Goal: Task Accomplishment & Management: Manage account settings

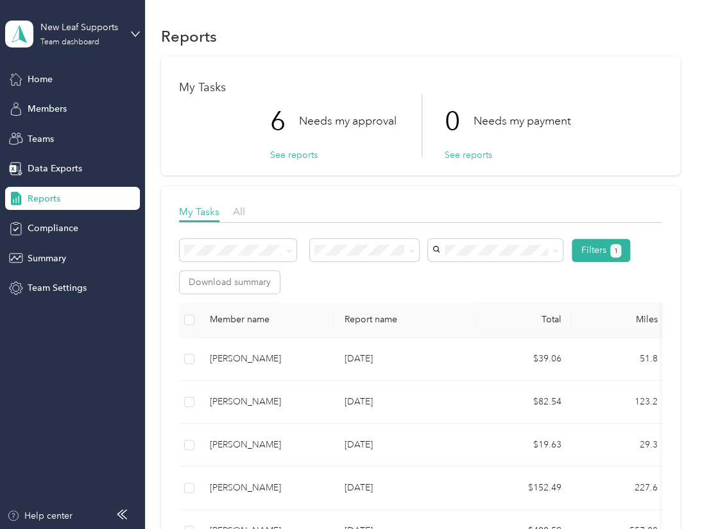
scroll to position [214, 0]
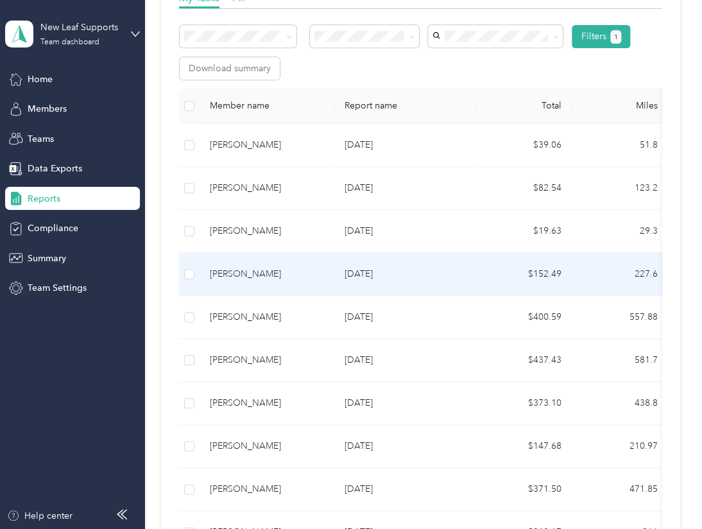
scroll to position [321, 0]
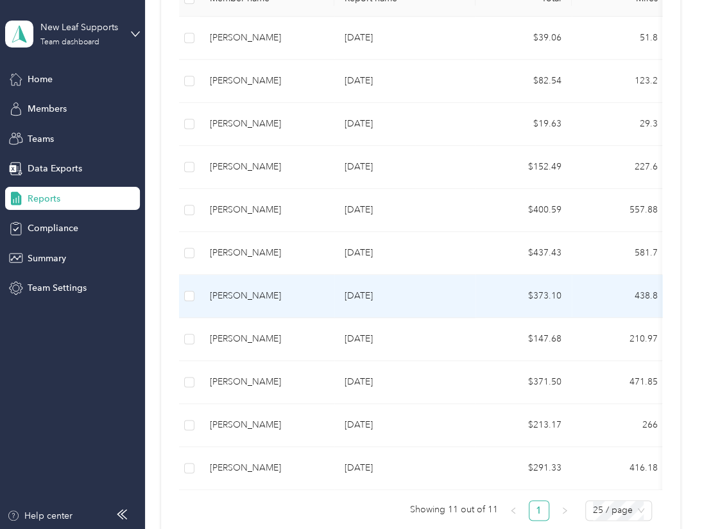
click at [239, 297] on div "Ben Stephens" at bounding box center [267, 296] width 114 height 14
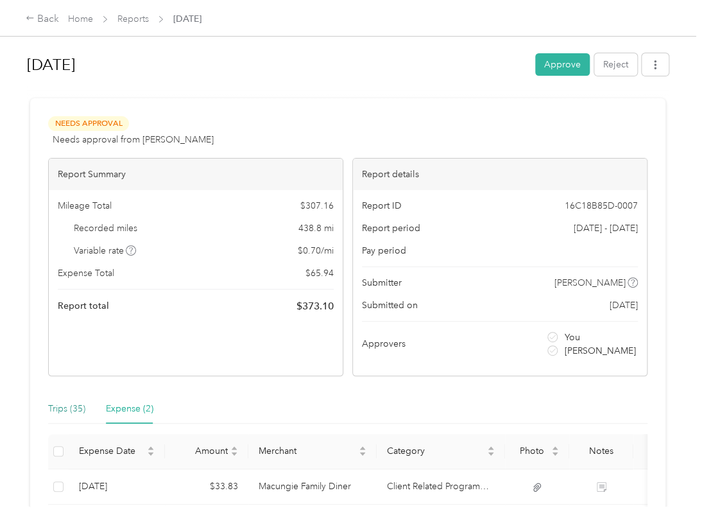
click at [67, 405] on div "Trips (35)" at bounding box center [66, 409] width 37 height 14
